Goal: Information Seeking & Learning: Learn about a topic

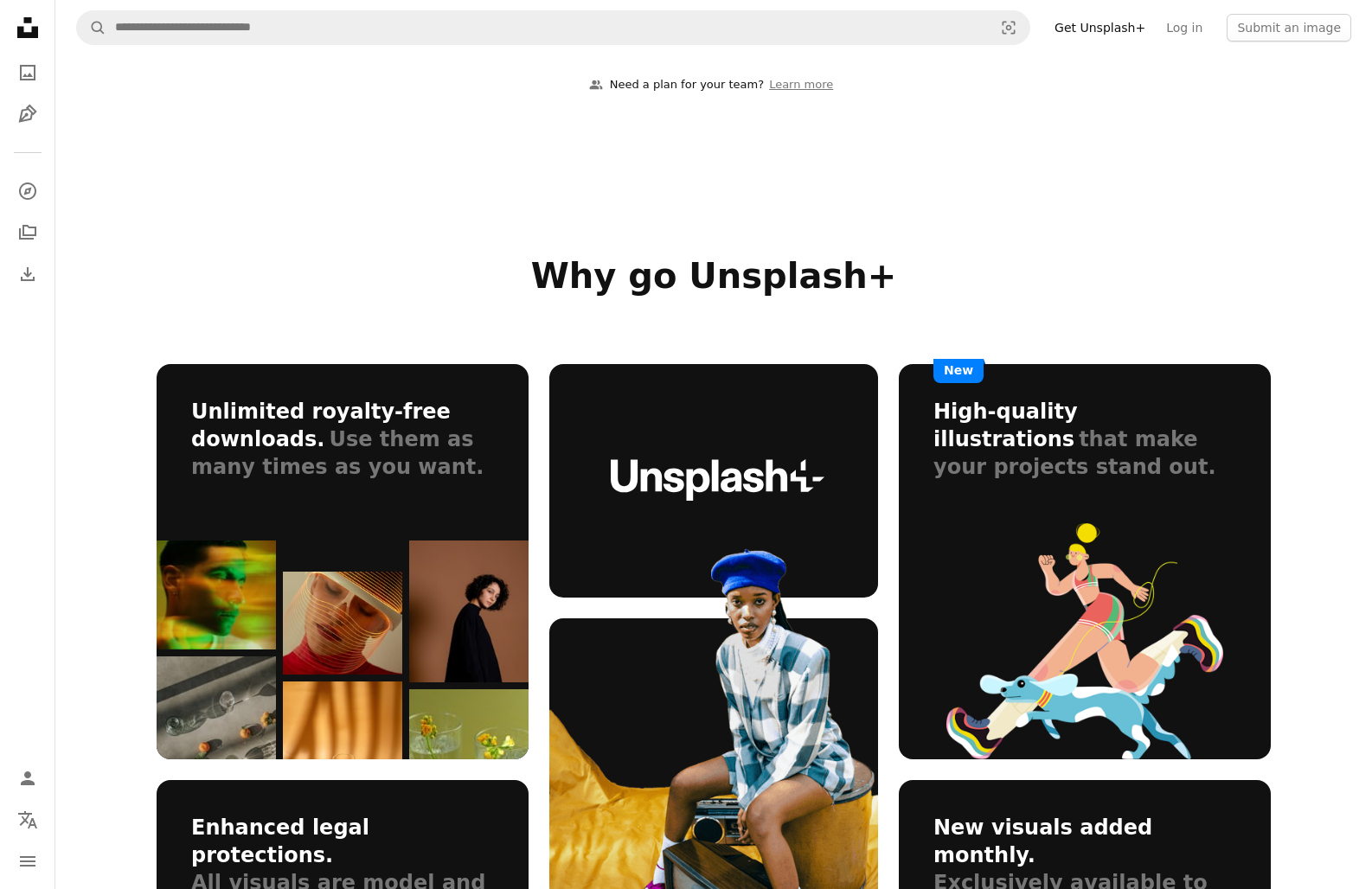
scroll to position [724, 0]
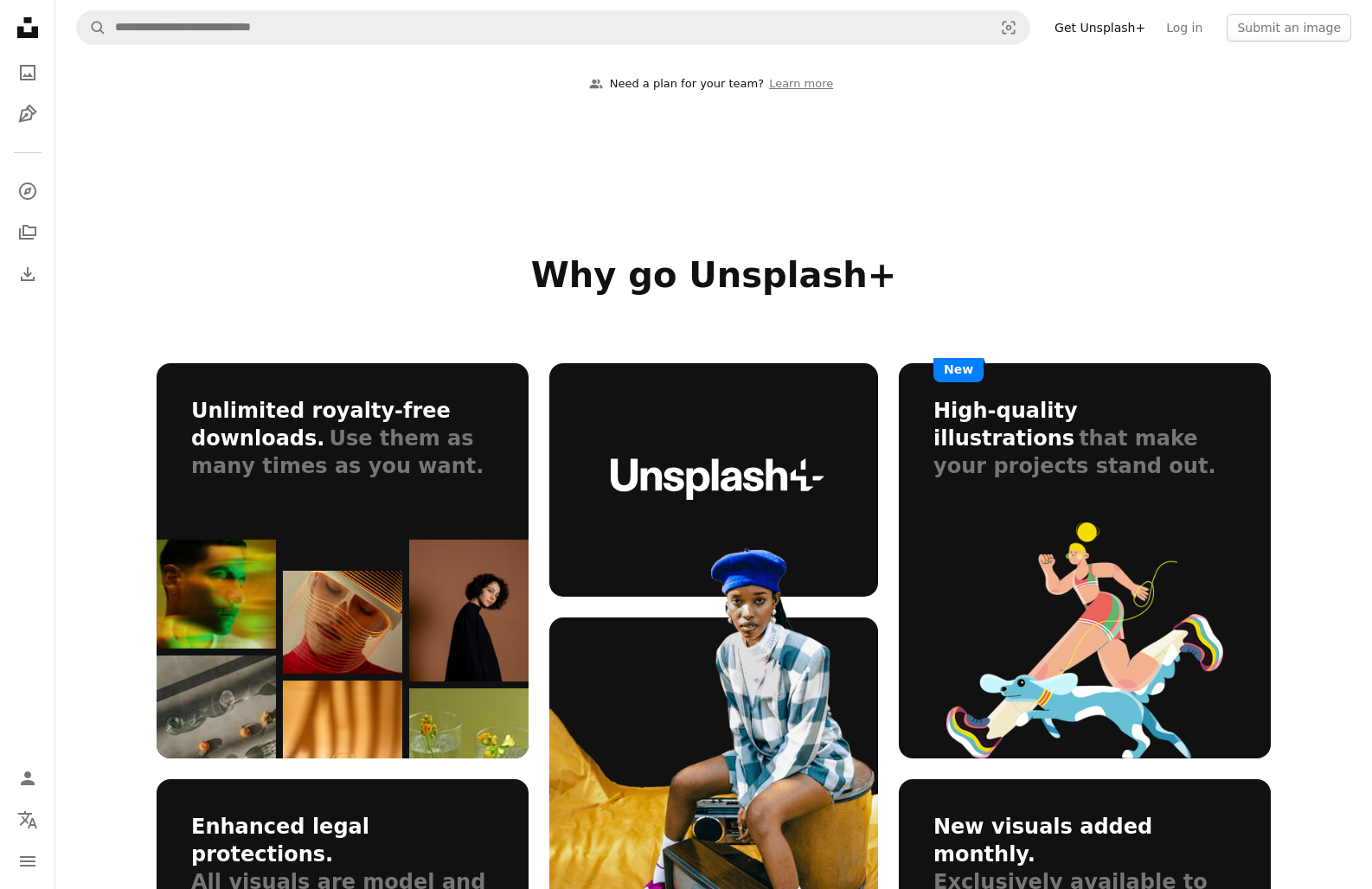
click at [1125, 18] on link "Get Unsplash+" at bounding box center [1099, 27] width 112 height 28
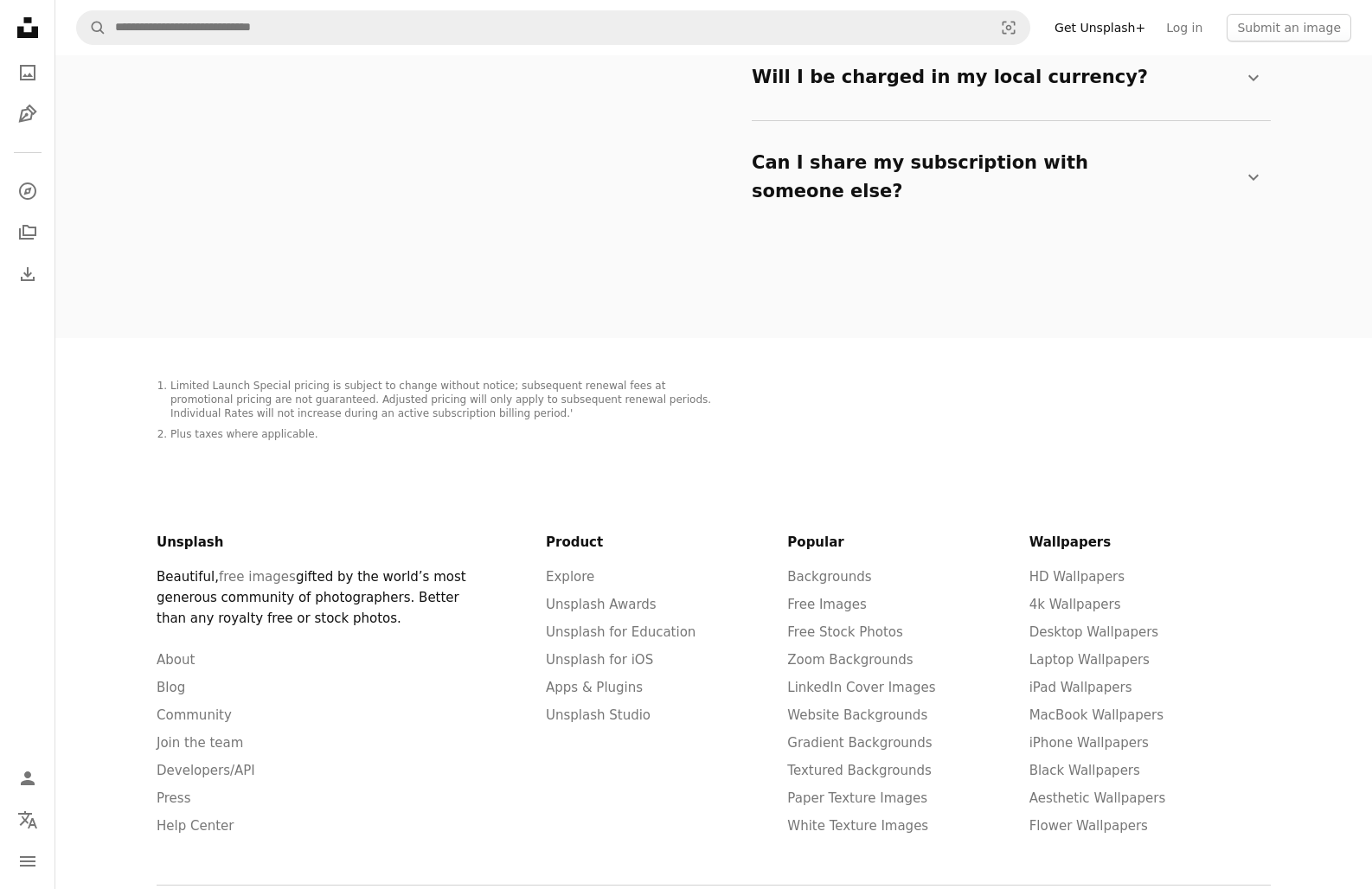
scroll to position [3286, 0]
click at [247, 570] on link "free images" at bounding box center [257, 577] width 77 height 15
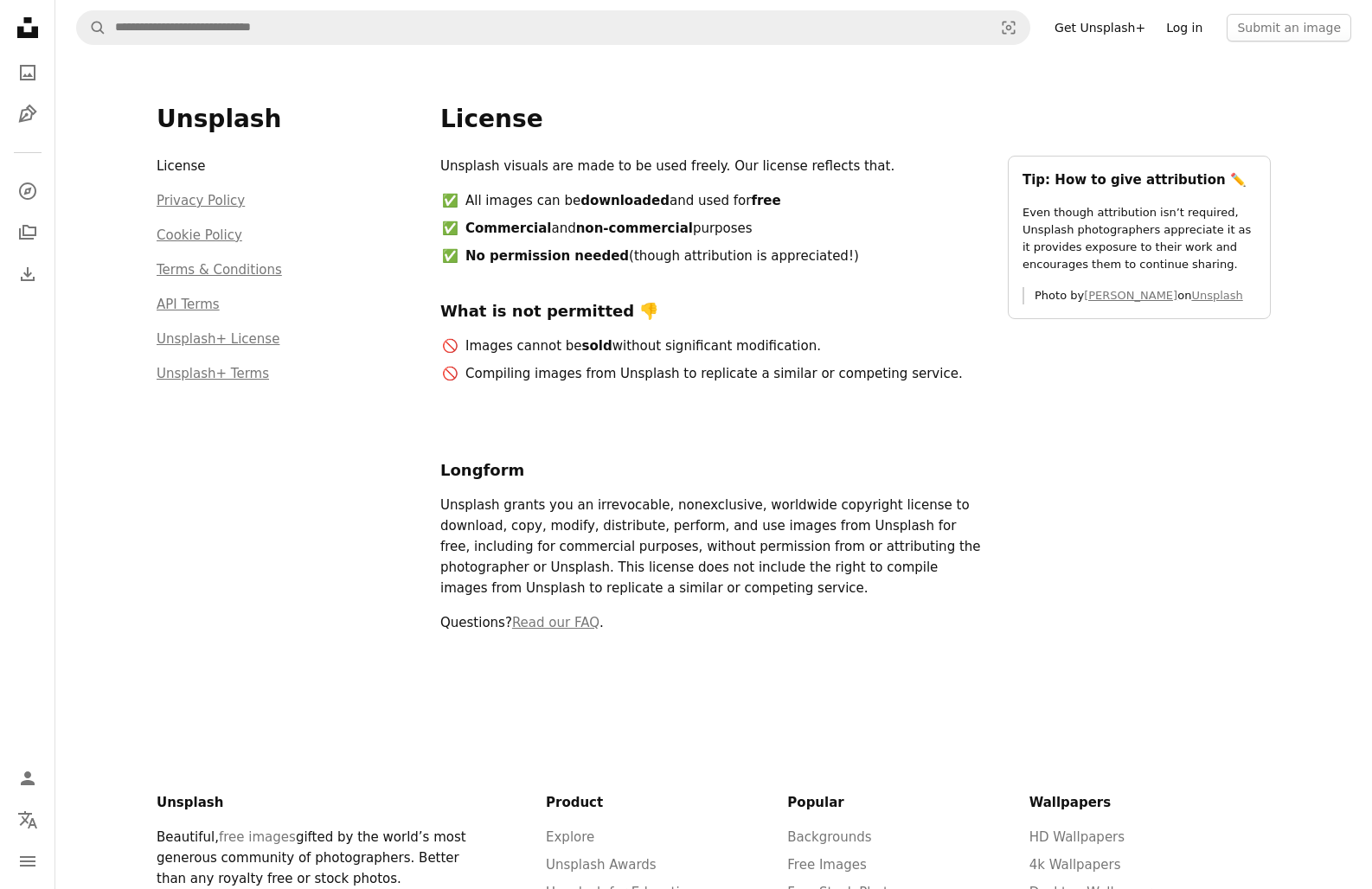
click at [1192, 33] on link "Log in" at bounding box center [1183, 27] width 57 height 28
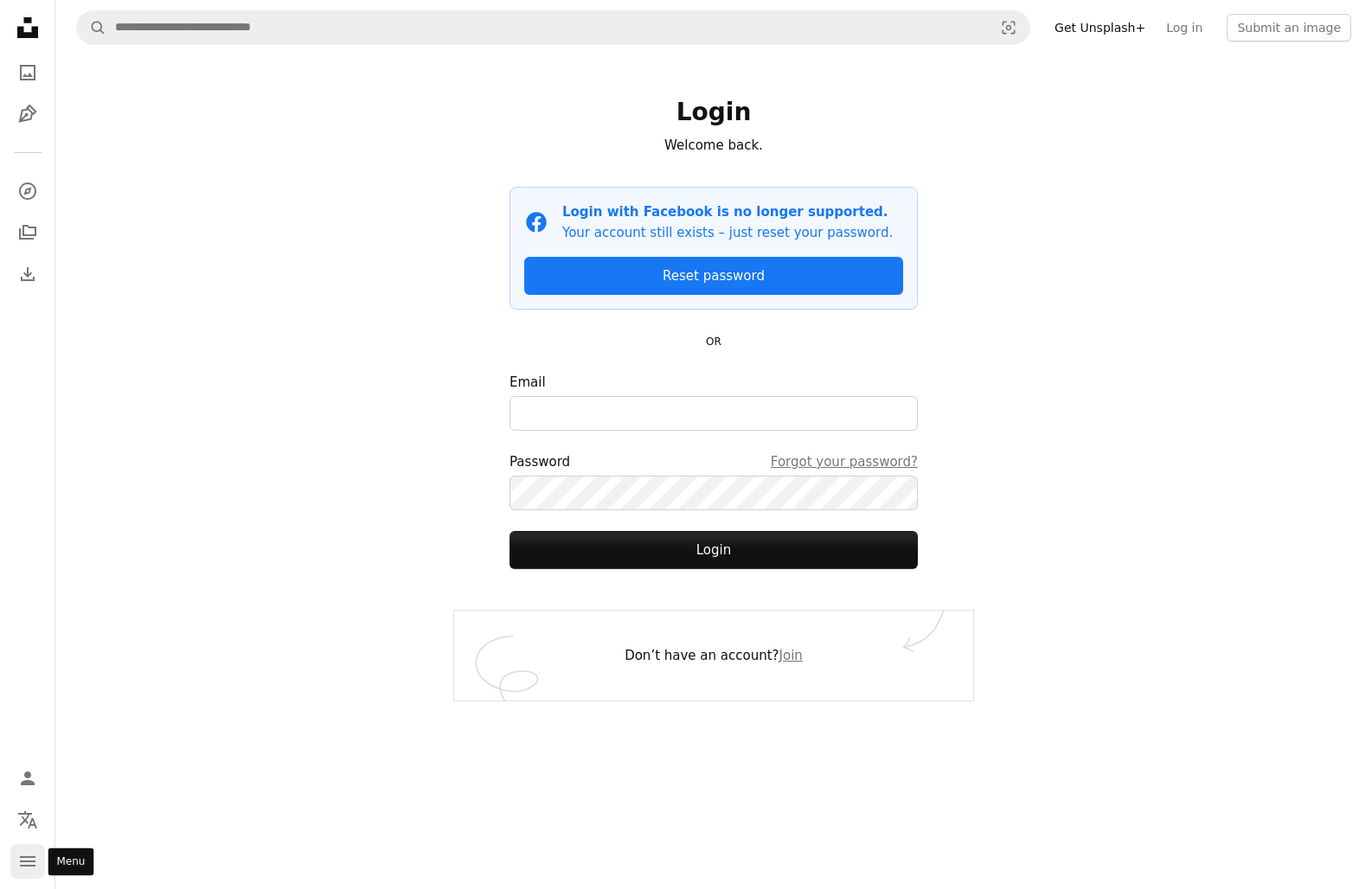
click at [28, 852] on icon "navigation menu" at bounding box center [27, 861] width 21 height 21
click at [25, 65] on icon "A photo" at bounding box center [27, 73] width 21 height 21
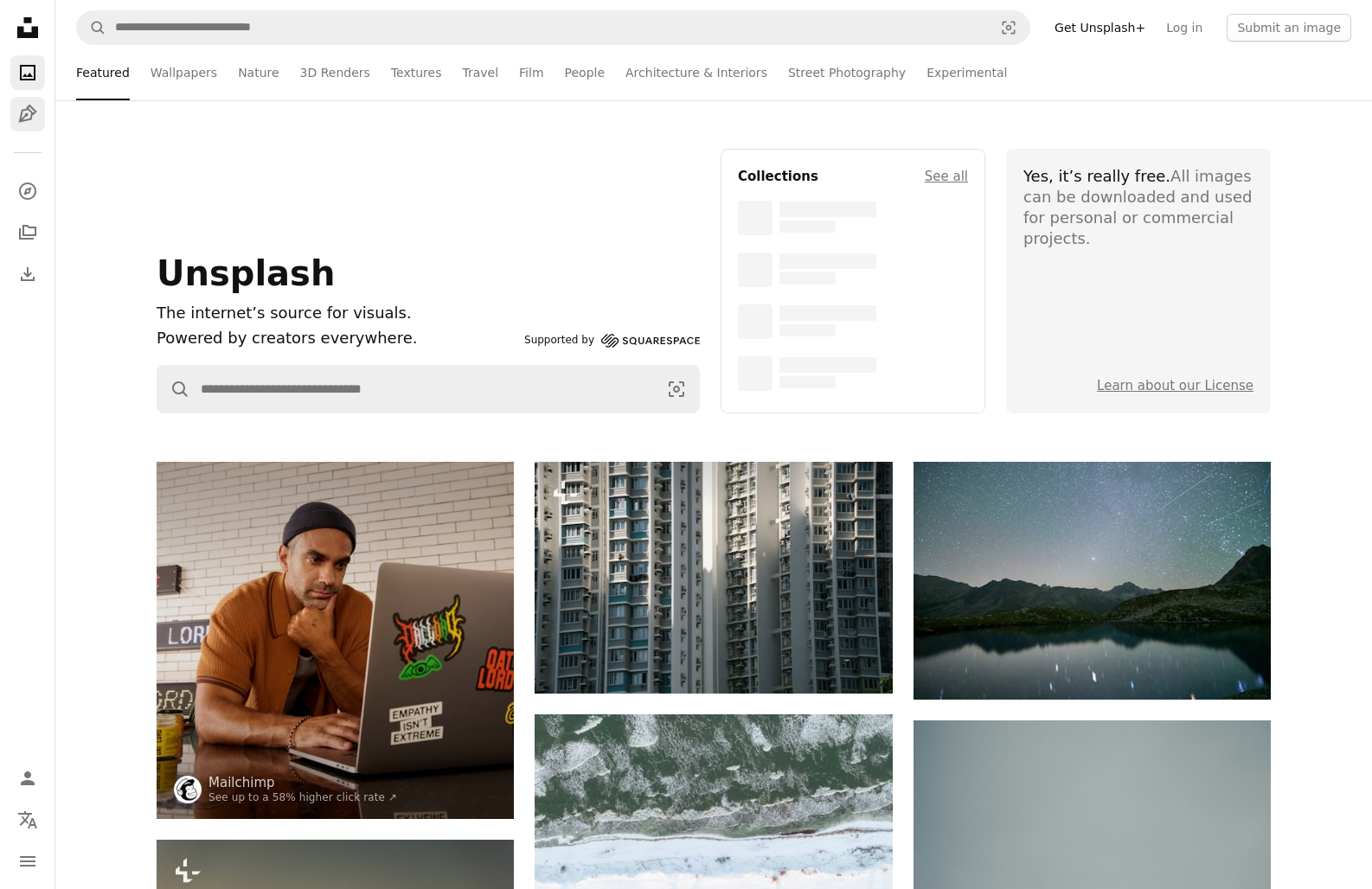
click at [28, 108] on icon "Illustrations" at bounding box center [27, 113] width 18 height 18
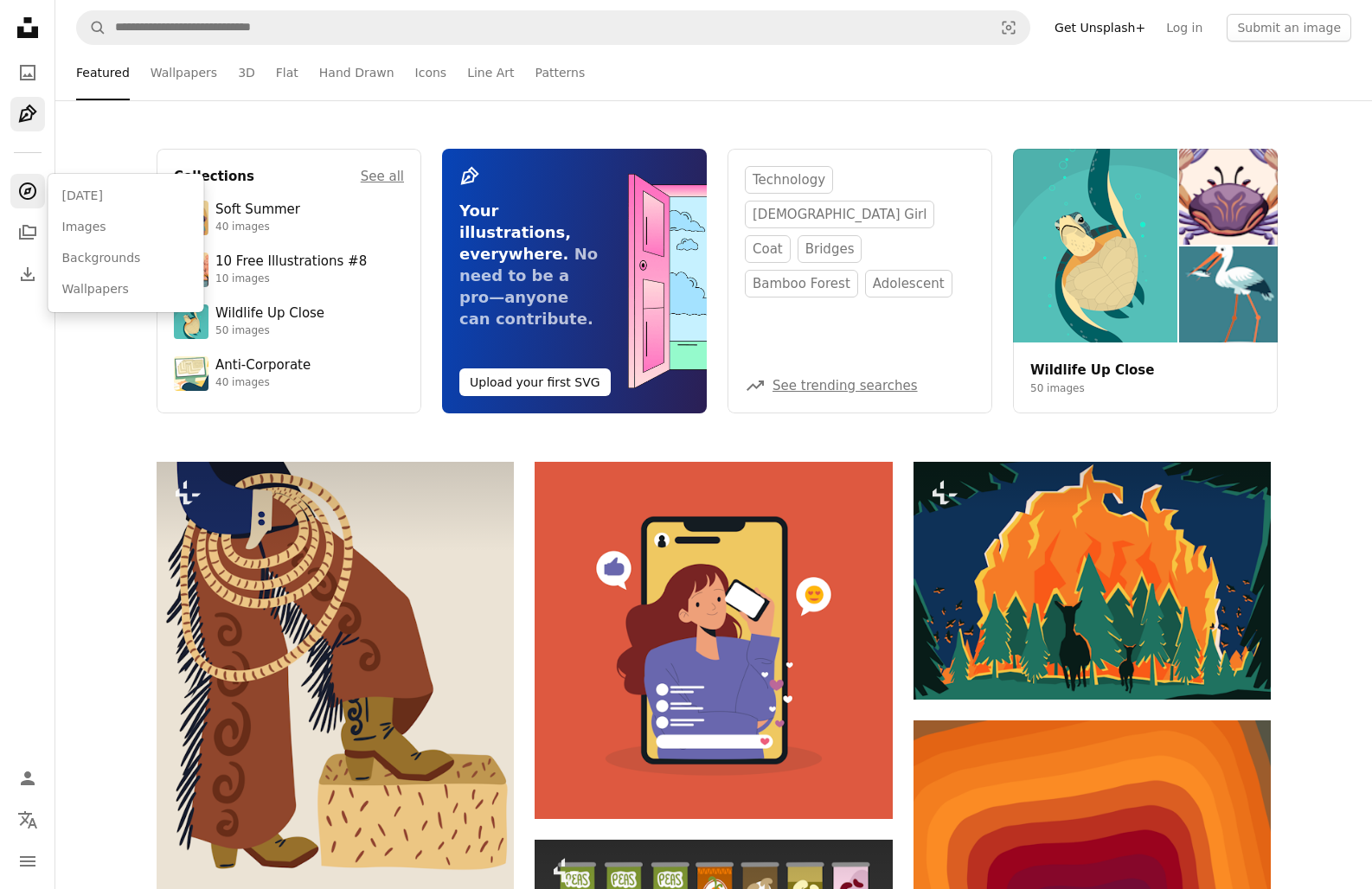
click at [36, 208] on link "A compass" at bounding box center [27, 191] width 34 height 34
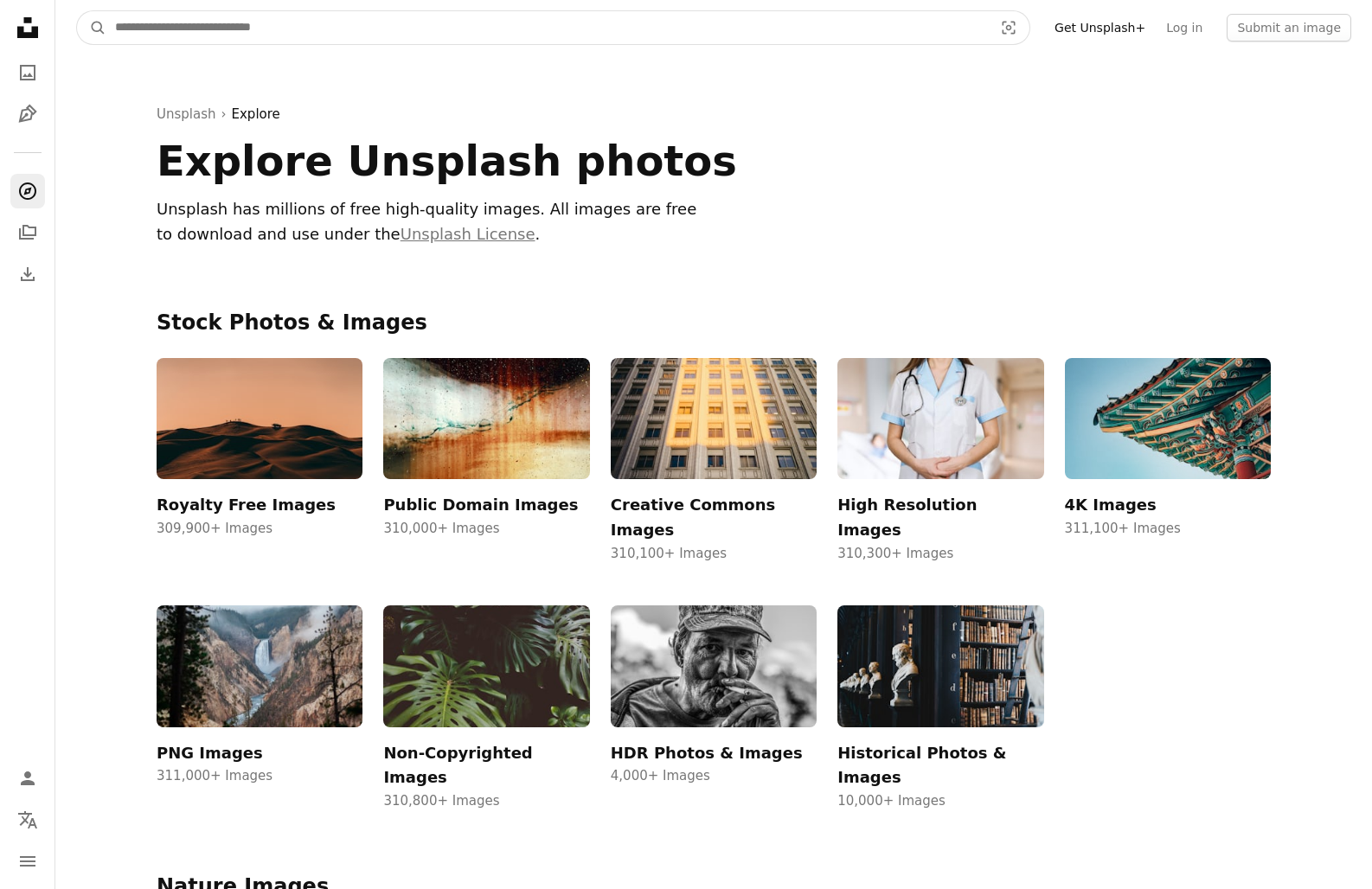
click at [272, 44] on input "Find visuals sitewide" at bounding box center [547, 27] width 881 height 33
type input "**********"
click at [92, 28] on button "A magnifying glass" at bounding box center [92, 27] width 29 height 33
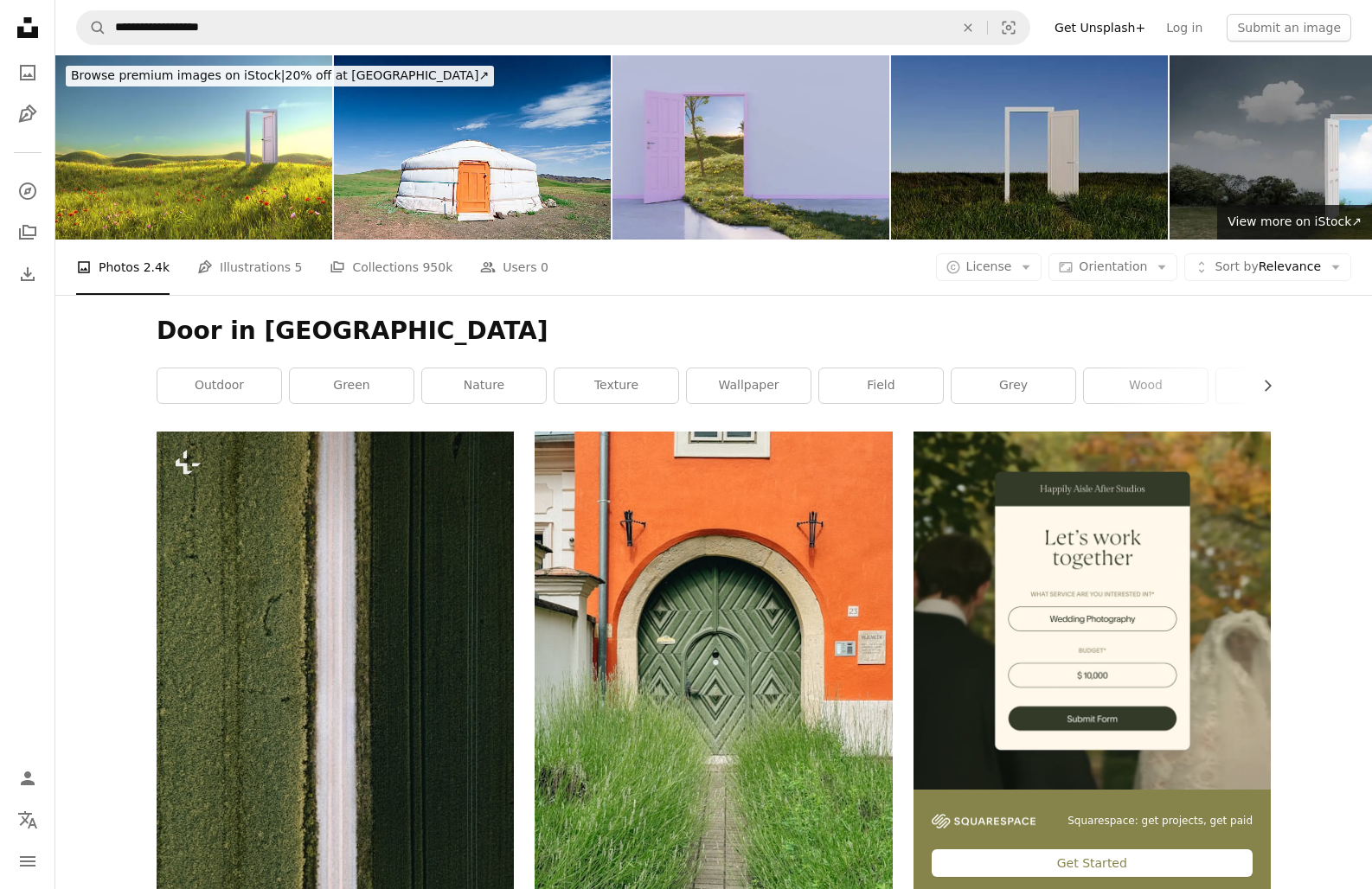
click at [1095, 174] on img at bounding box center [1028, 147] width 277 height 184
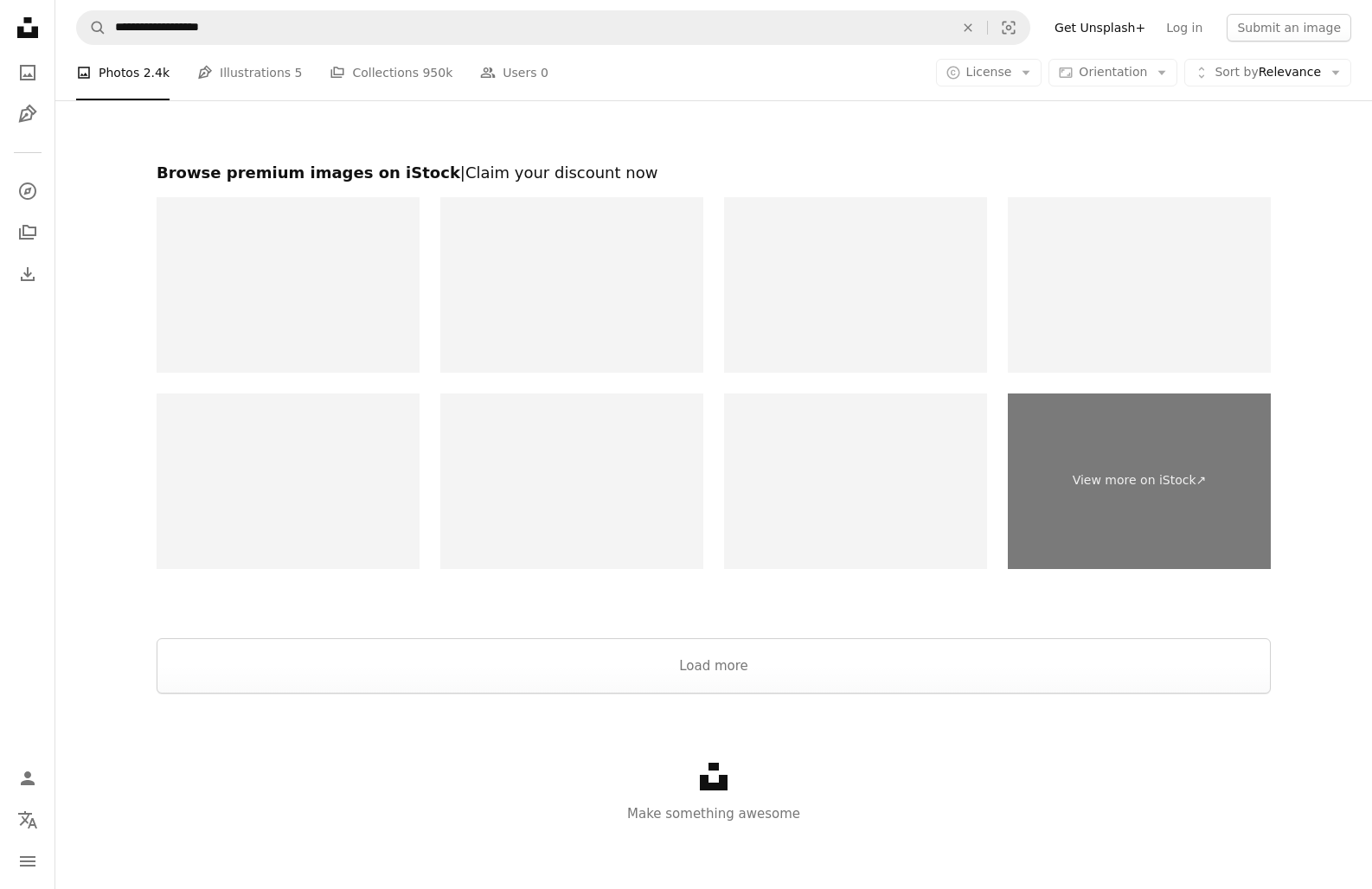
scroll to position [3788, 0]
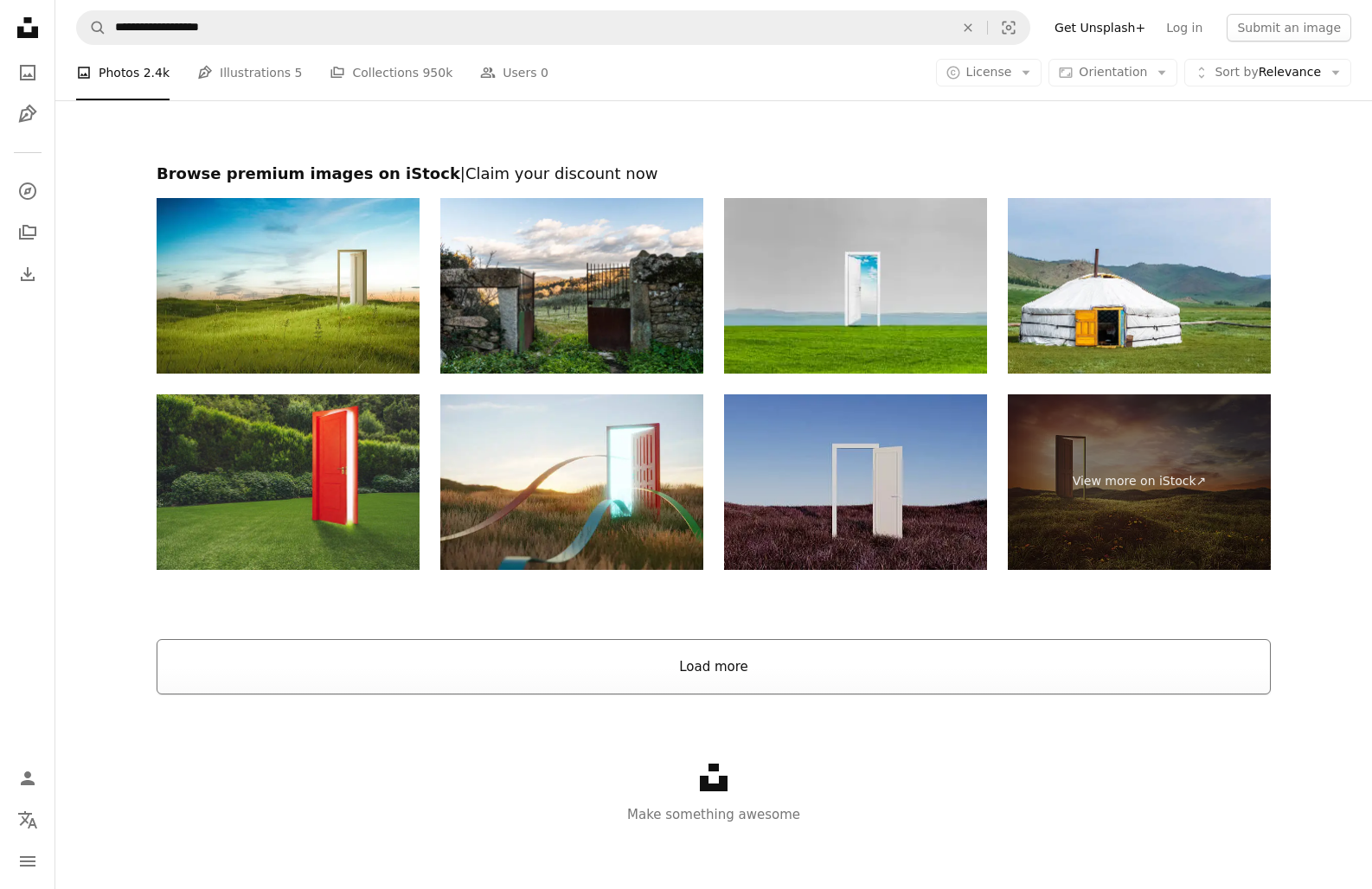
click at [766, 665] on button "Load more" at bounding box center [714, 667] width 1114 height 55
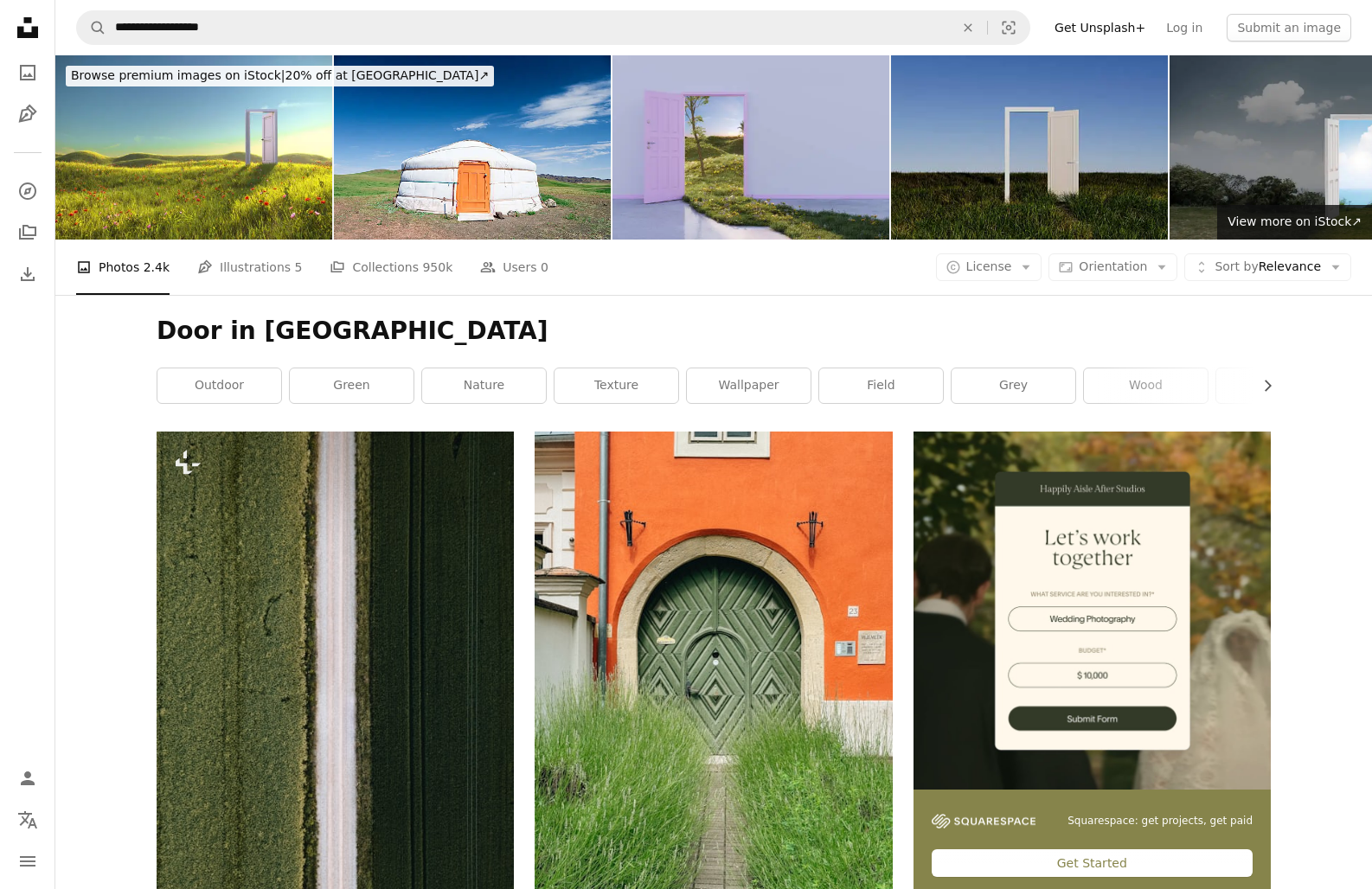
scroll to position [0, 0]
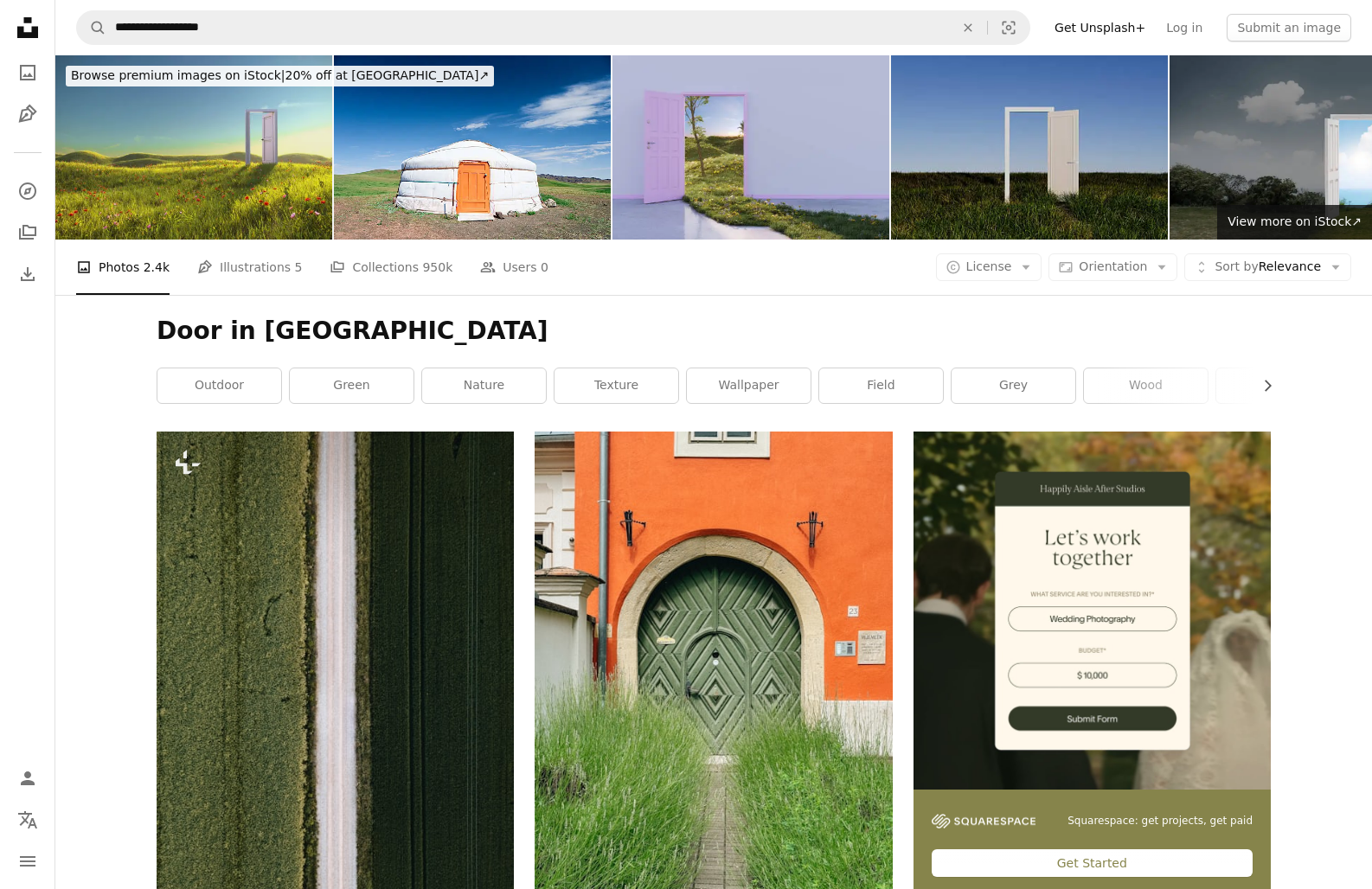
click at [241, 188] on img at bounding box center [193, 147] width 277 height 184
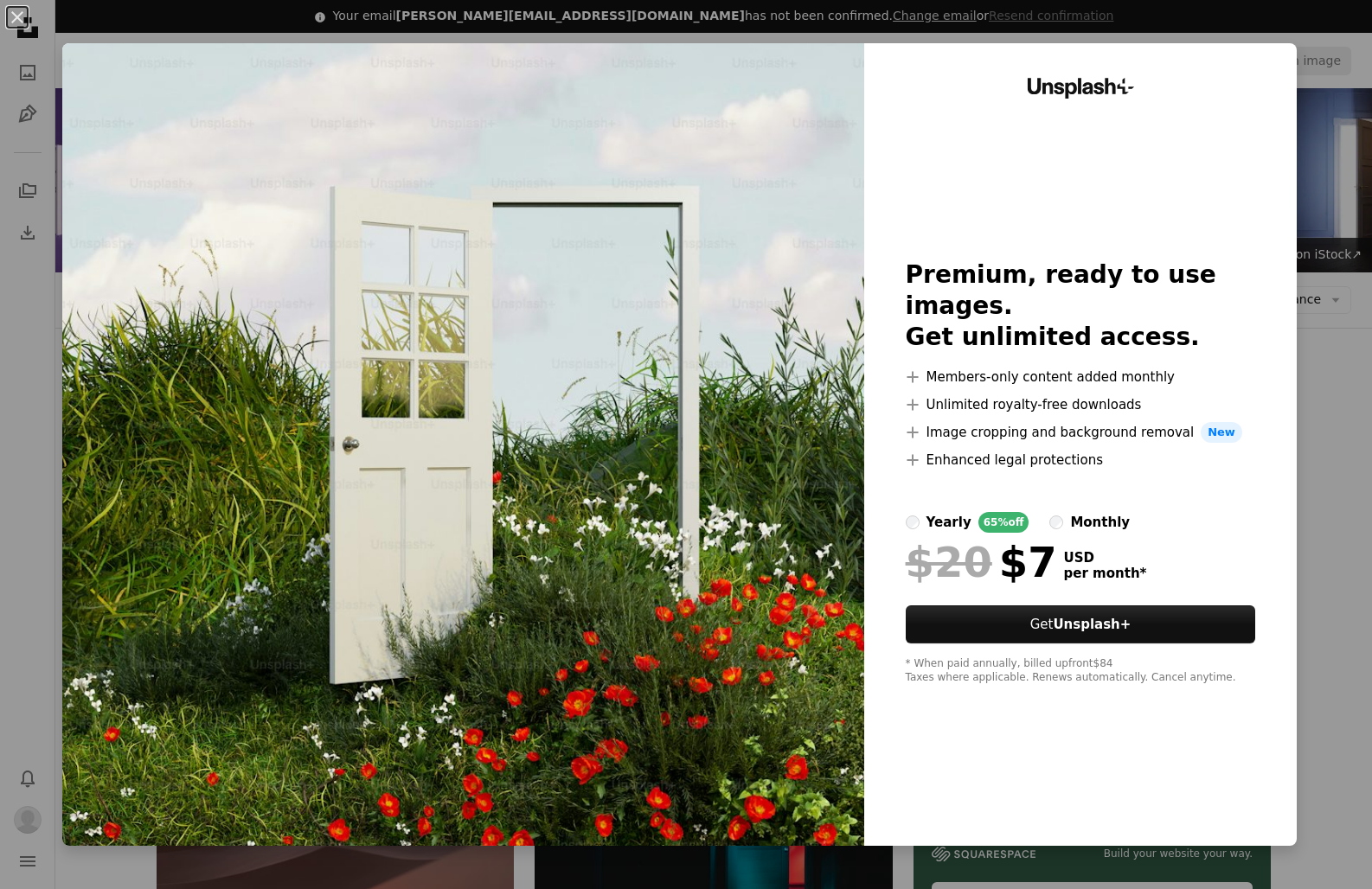
click at [1073, 513] on label "monthly" at bounding box center [1089, 523] width 81 height 21
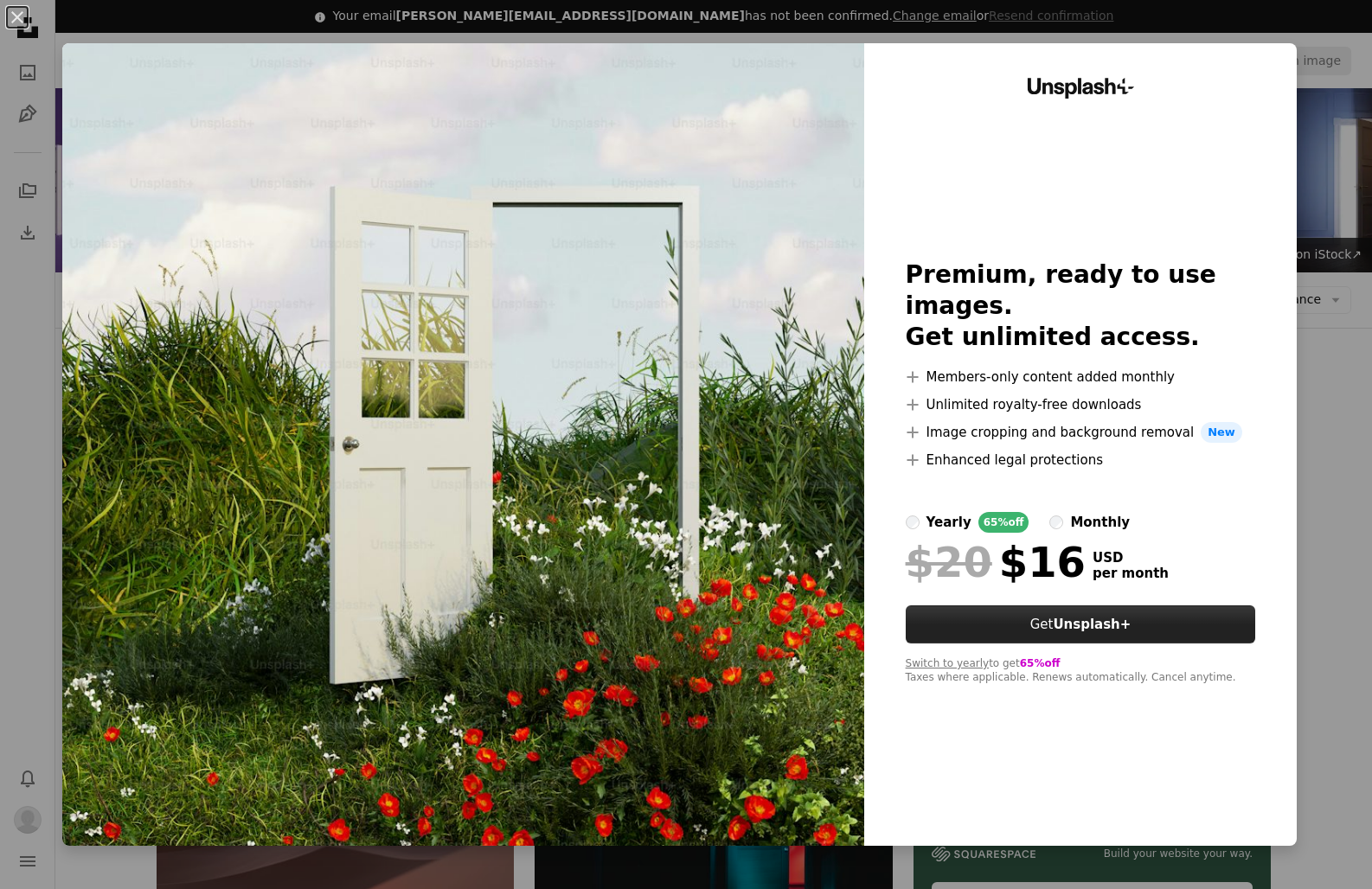
click at [1090, 617] on strong "Unsplash+" at bounding box center [1092, 624] width 78 height 15
